Goal: Task Accomplishment & Management: Complete application form

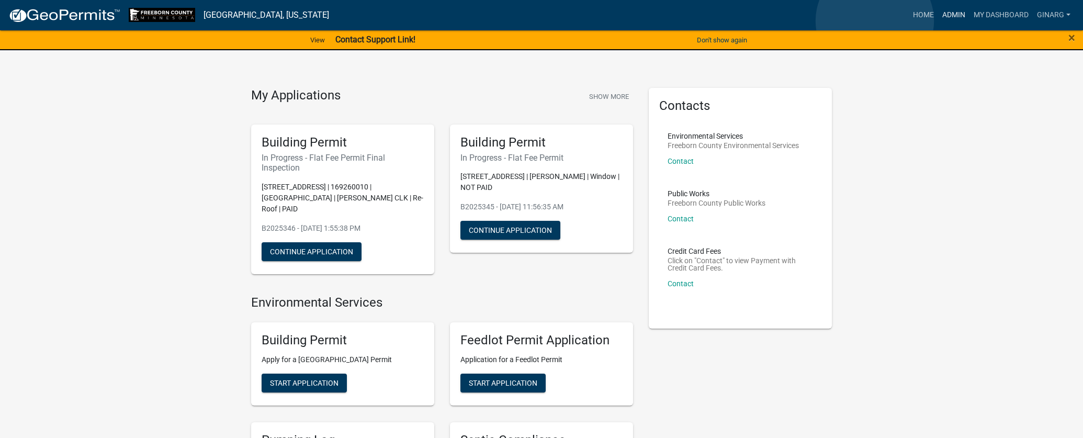
click at [938, 21] on link "Admin" at bounding box center [953, 15] width 31 height 20
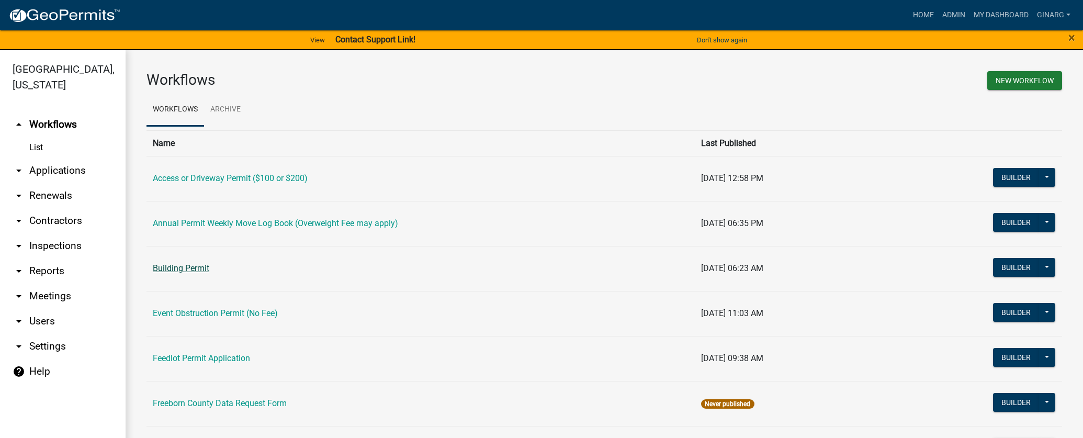
click at [194, 273] on link "Building Permit" at bounding box center [181, 268] width 56 height 10
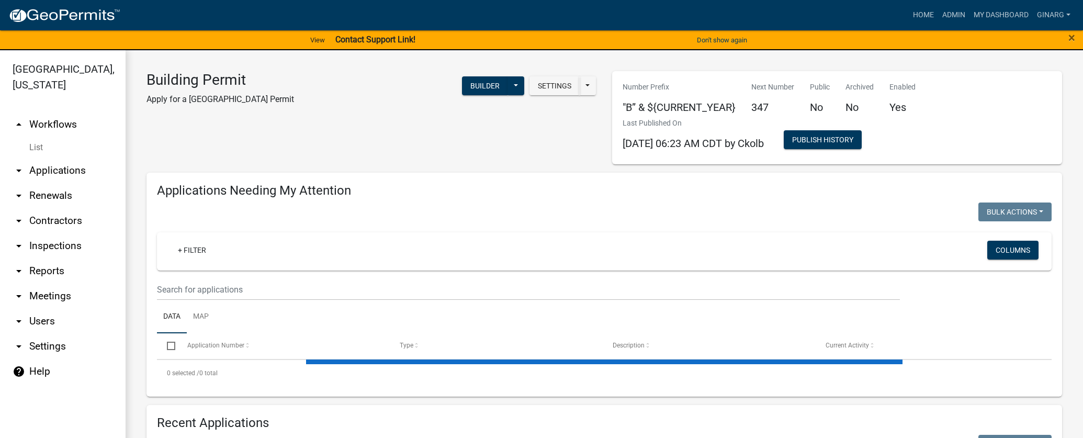
select select "3: 100"
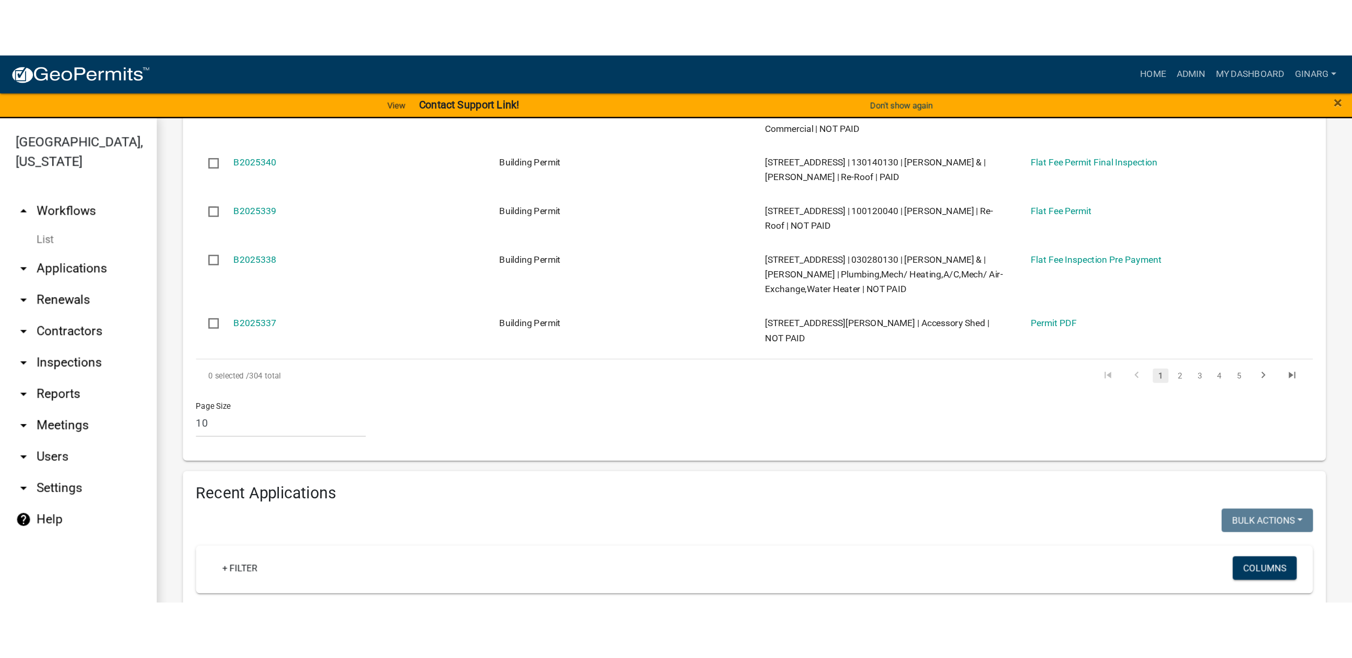
scroll to position [549, 0]
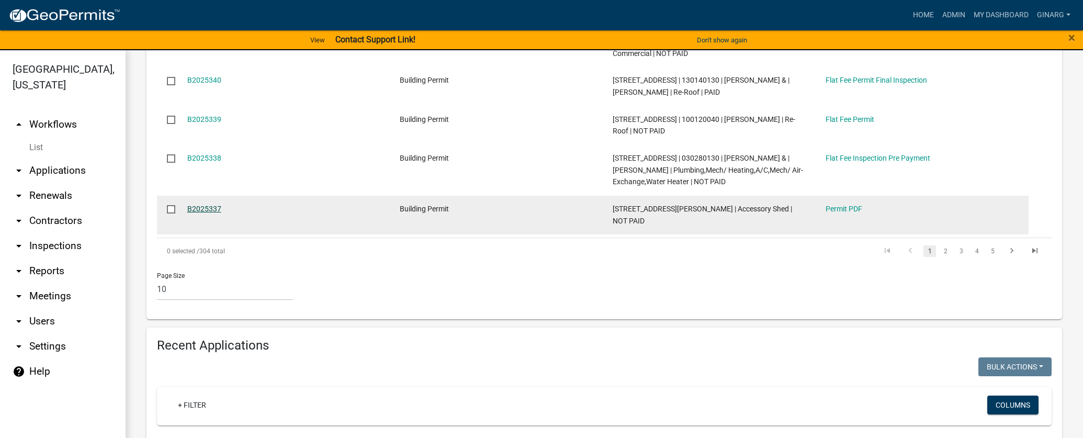
click at [221, 213] on link "B2025337" at bounding box center [204, 209] width 34 height 8
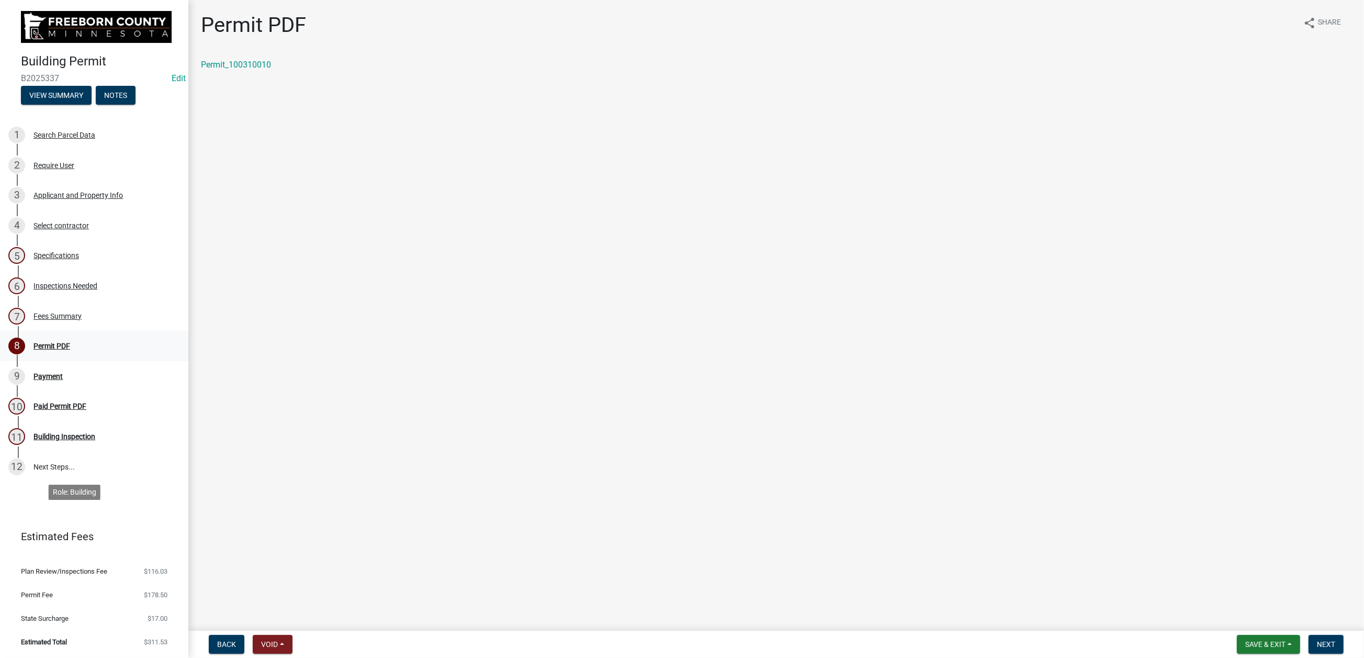
click at [70, 349] on div "Permit PDF" at bounding box center [51, 345] width 37 height 7
click at [1082, 437] on span "Next" at bounding box center [1326, 644] width 18 height 8
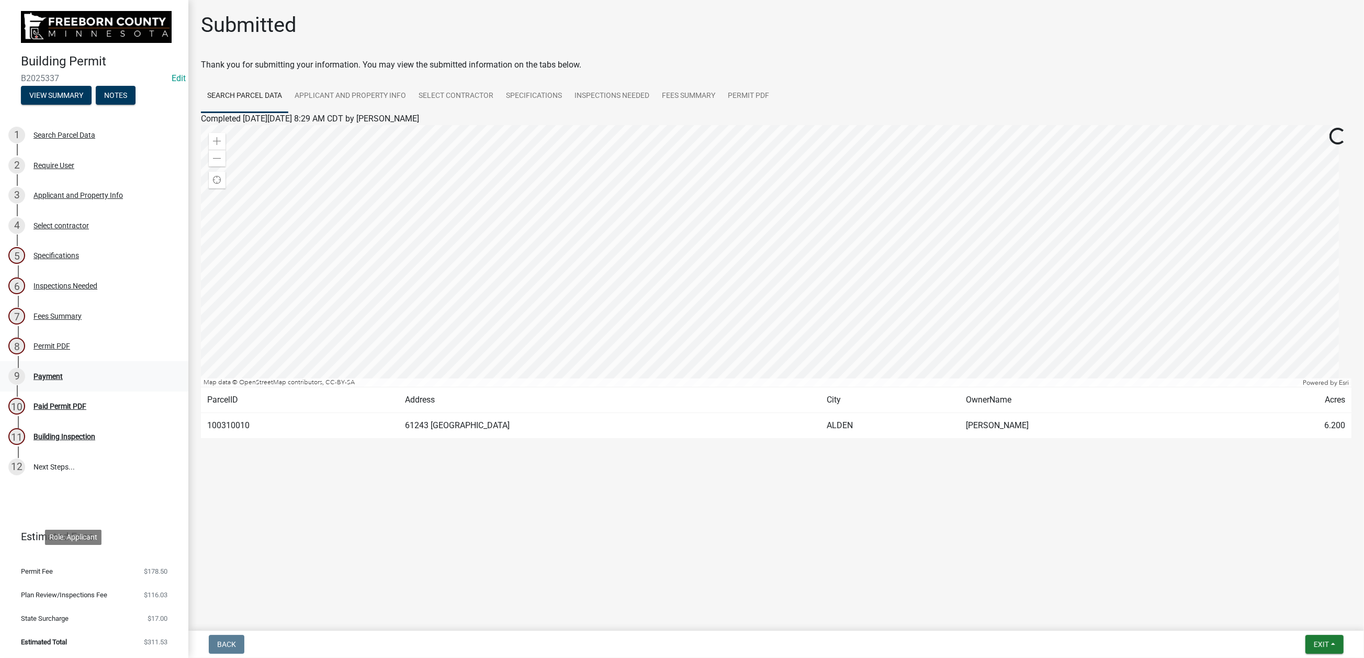
click at [63, 380] on div "Payment" at bounding box center [47, 375] width 29 height 7
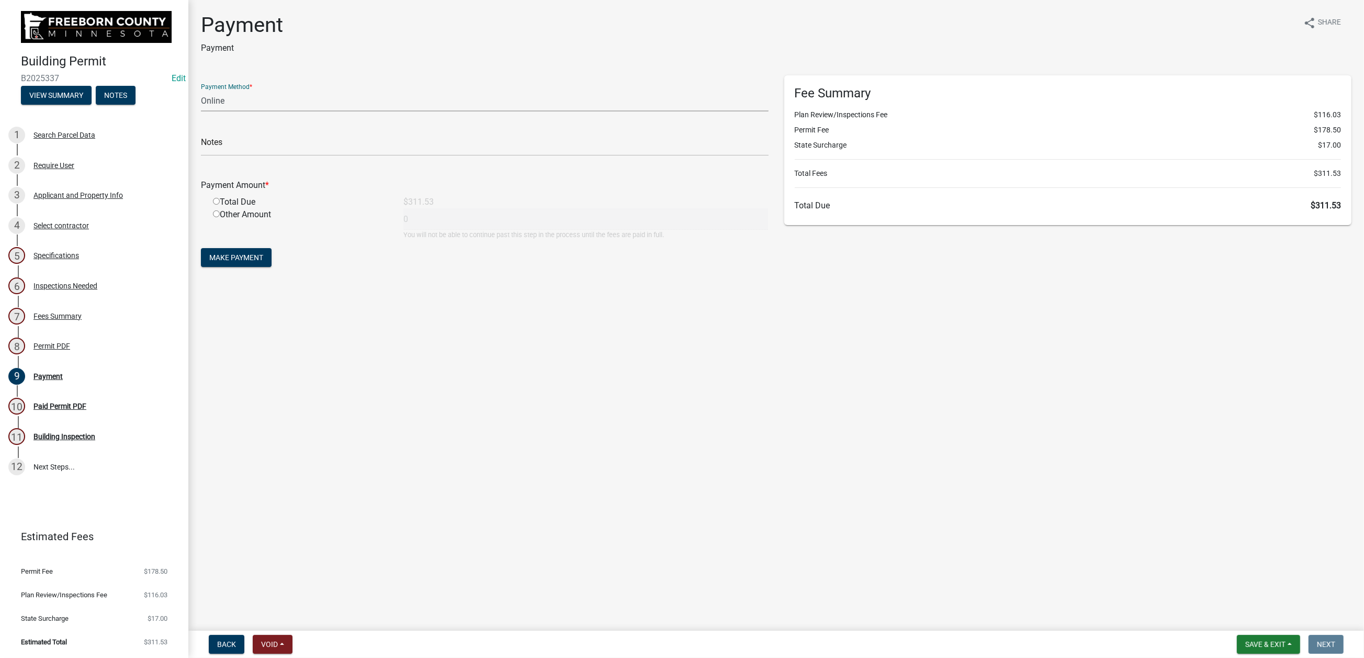
click at [250, 111] on select "Credit Card POS Check Cash Online" at bounding box center [485, 100] width 568 height 21
select select "1: 0"
click at [207, 111] on select "Credit Card POS Check Cash Online" at bounding box center [485, 100] width 568 height 21
click at [245, 156] on input "text" at bounding box center [485, 144] width 568 height 21
type input "1331"
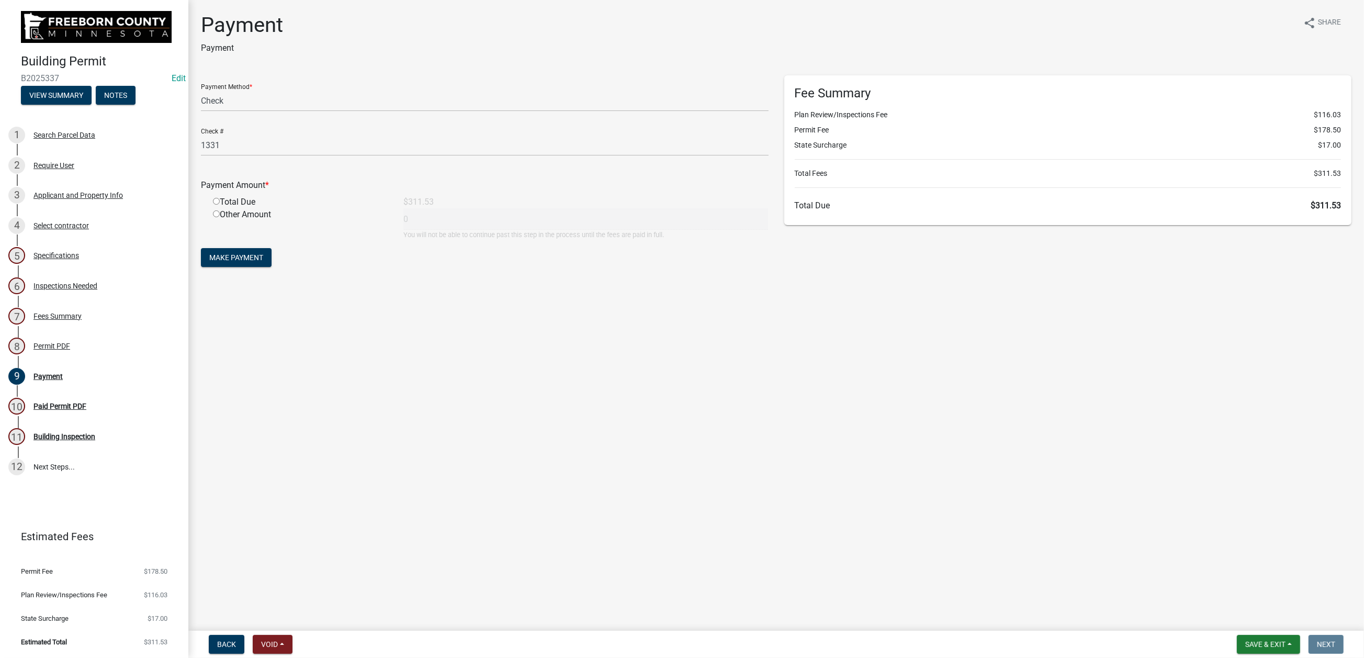
click at [220, 205] on input "radio" at bounding box center [216, 201] width 7 height 7
radio input "true"
type input "311.53"
click at [263, 262] on span "Make Payment" at bounding box center [236, 257] width 54 height 8
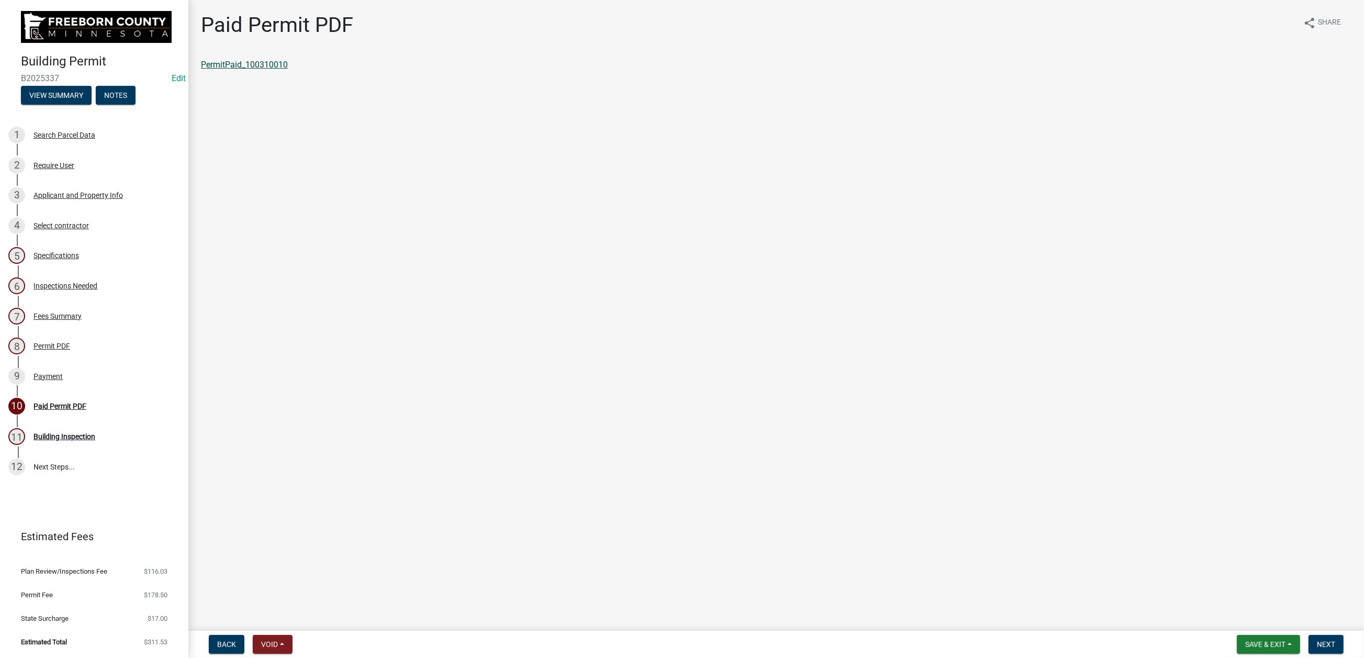
click at [270, 70] on link "PermitPaid_100310010" at bounding box center [244, 65] width 87 height 10
click at [1082, 437] on span "Save & Exit" at bounding box center [1265, 644] width 40 height 8
click at [1082, 437] on button "Save & Exit" at bounding box center [1258, 607] width 84 height 25
